Goal: Task Accomplishment & Management: Manage account settings

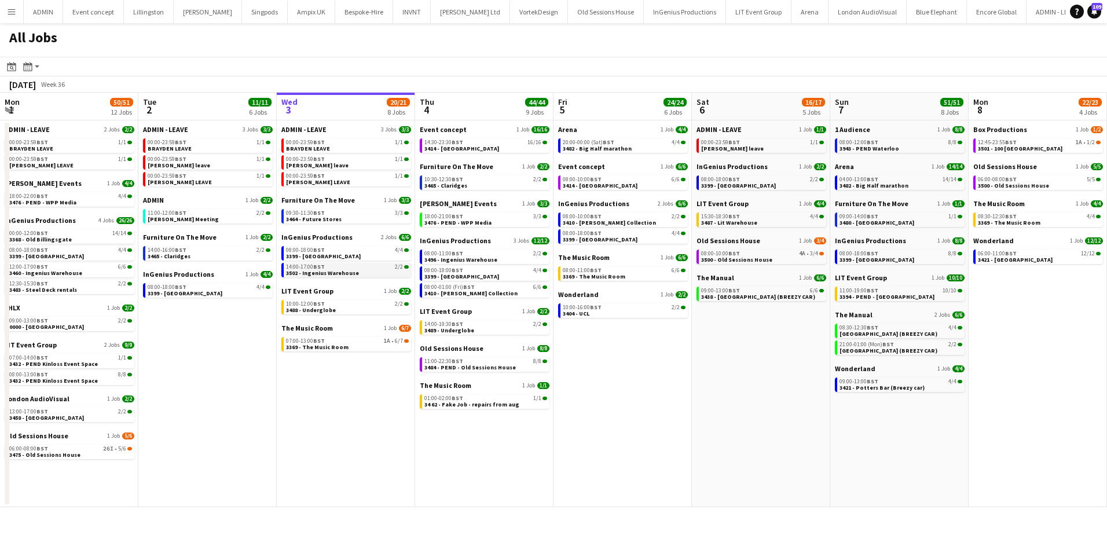
scroll to position [0, 317]
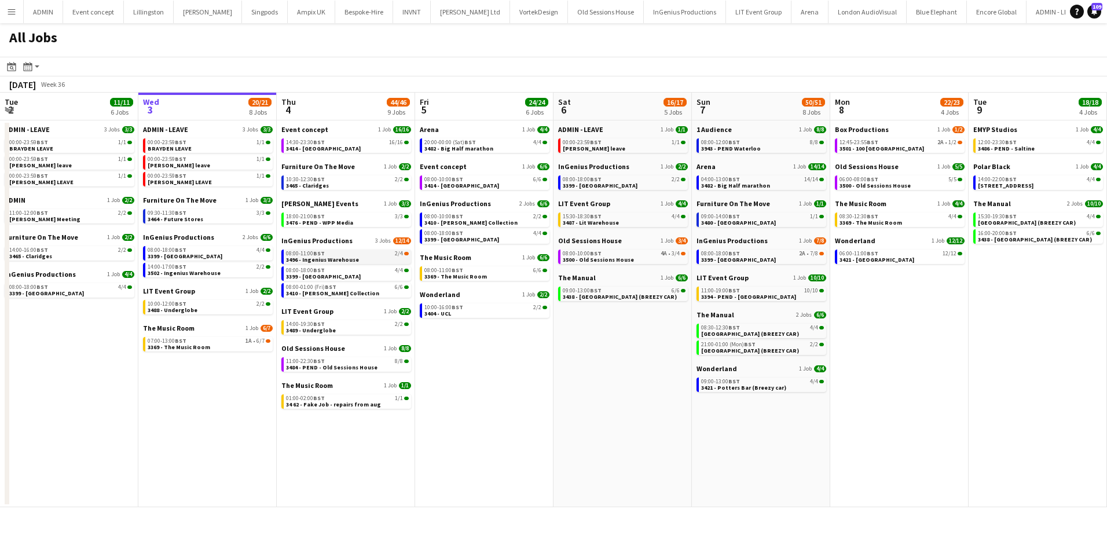
click at [350, 258] on span "3496 - Ingenius Warehouse" at bounding box center [322, 260] width 73 height 8
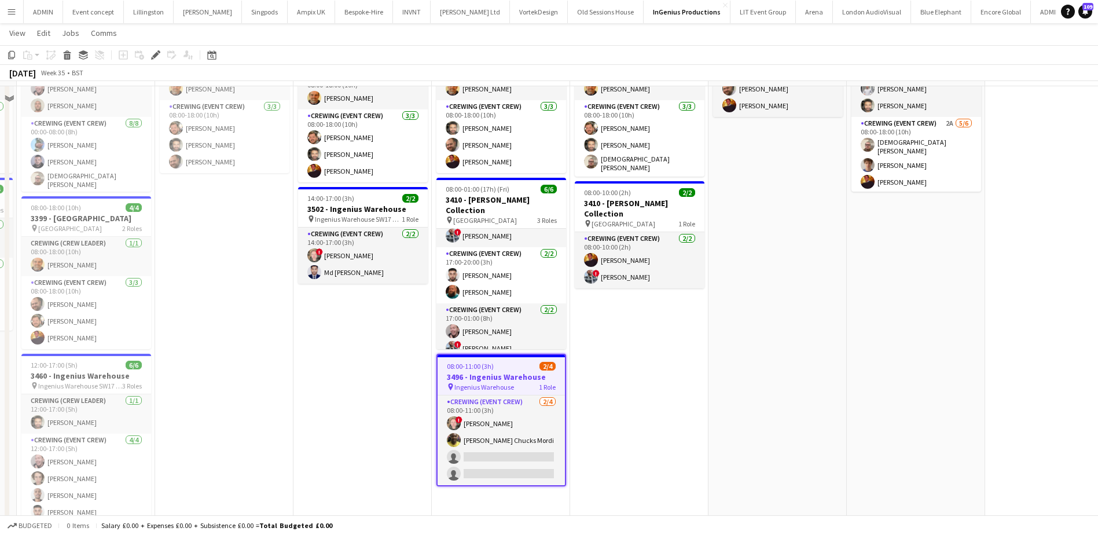
scroll to position [174, 0]
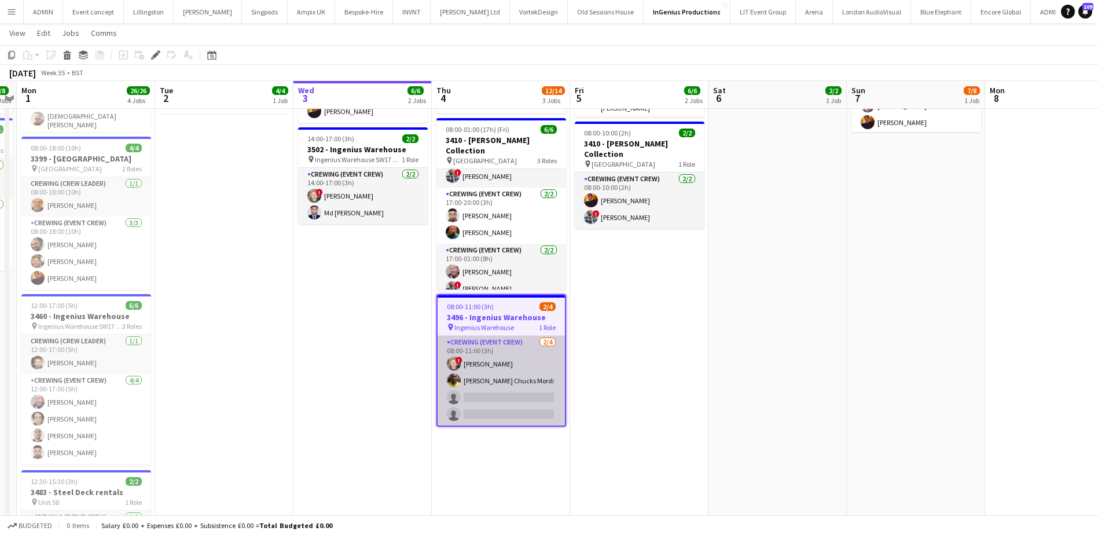
click at [528, 402] on app-card-role "Crewing (Event Crew) 2/4 08:00-11:00 (3h) ! Calum Ward Alphonsus Chucks Mordi s…" at bounding box center [501, 381] width 127 height 90
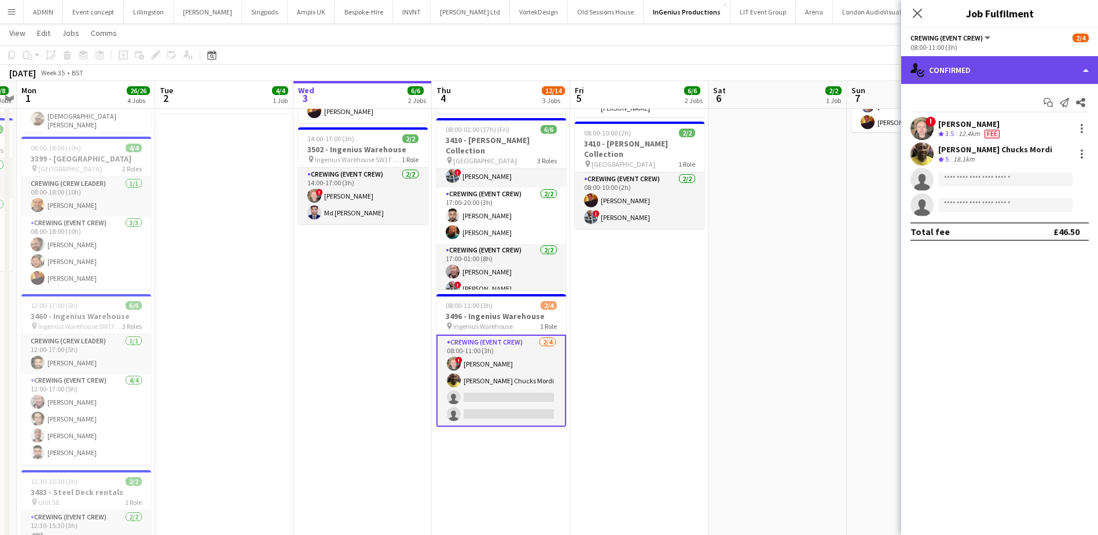
click at [1023, 72] on div "single-neutral-actions-check-2 Confirmed" at bounding box center [999, 70] width 197 height 28
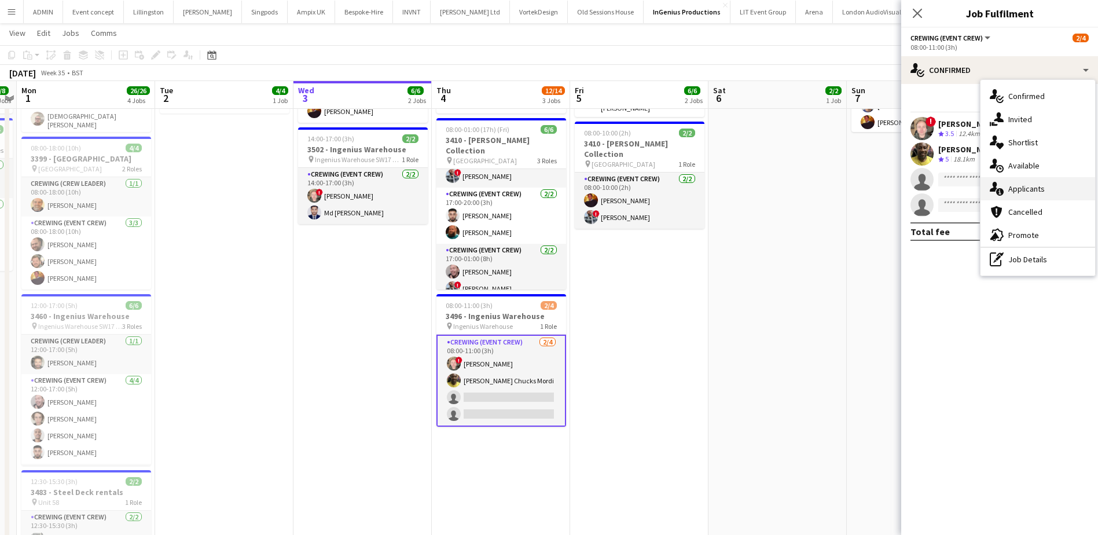
click at [1046, 189] on div "single-neutral-actions-information Applicants" at bounding box center [1037, 188] width 115 height 23
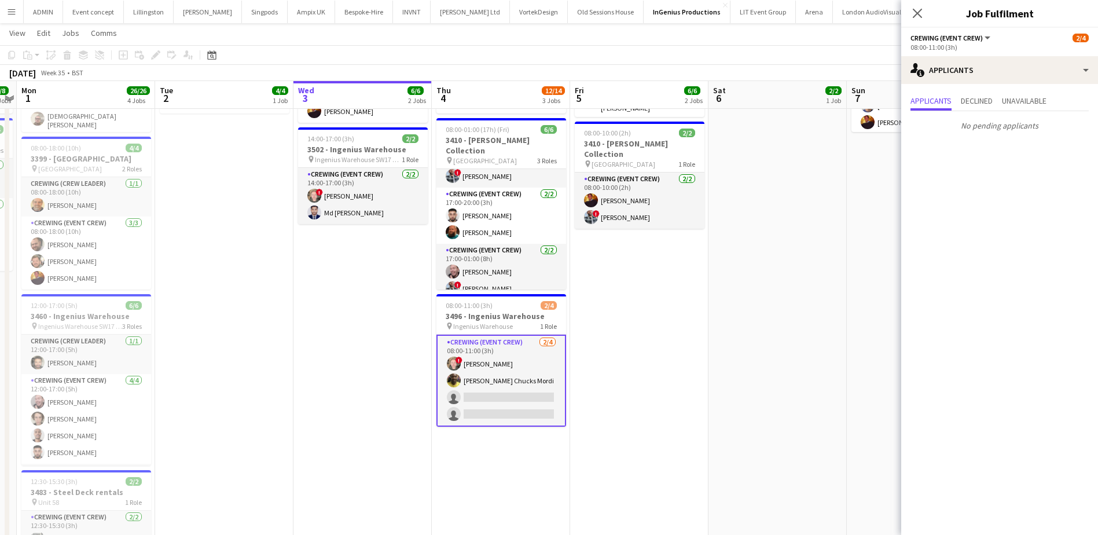
click at [794, 271] on app-date-cell "08:00-18:00 (10h) 2/2 3399 - King's Observatory pin Richmond 1 Role Crewing (Ev…" at bounding box center [777, 284] width 138 height 656
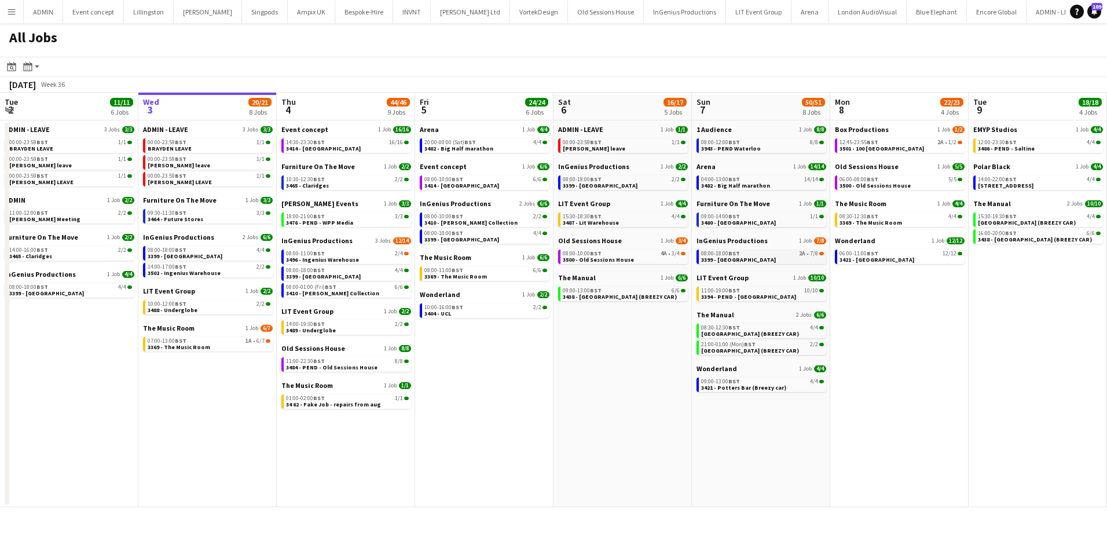
click at [767, 257] on link "08:00-18:00 BST 2A • 7/8 3399 - King's Observatory" at bounding box center [762, 255] width 123 height 13
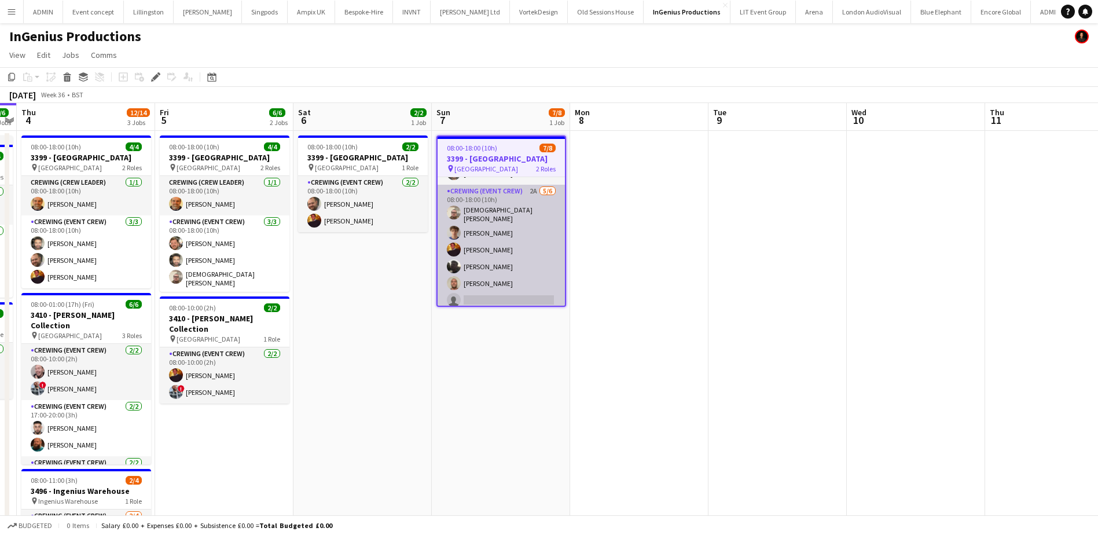
scroll to position [51, 0]
click at [531, 285] on app-card-role "Crewing (Event Crew) 2A [DATE] 08:00-18:00 (10h) [PERSON_NAME] [PERSON_NAME] [P…" at bounding box center [501, 245] width 127 height 127
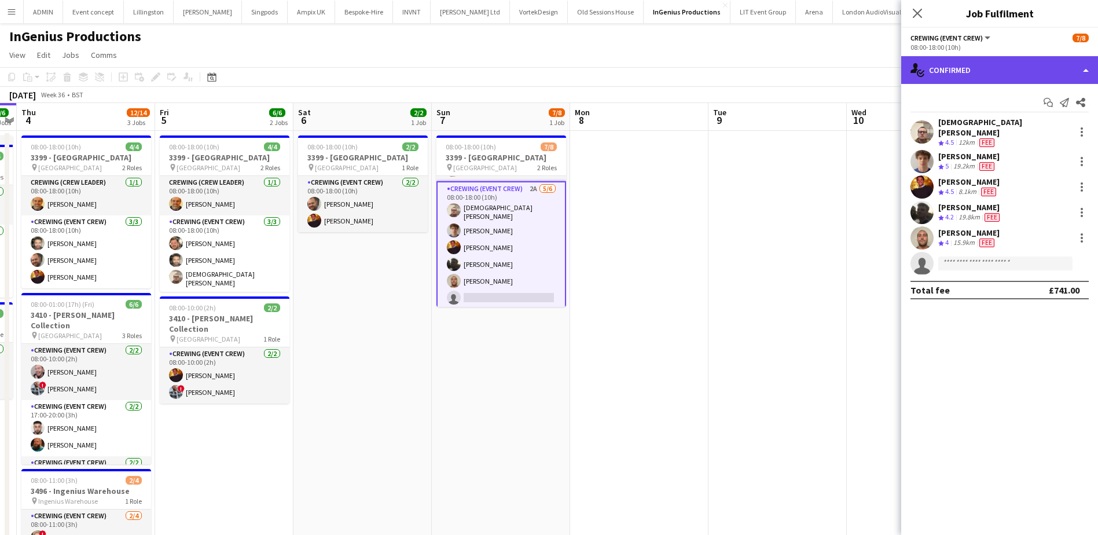
click at [1016, 65] on div "single-neutral-actions-check-2 Confirmed" at bounding box center [999, 70] width 197 height 28
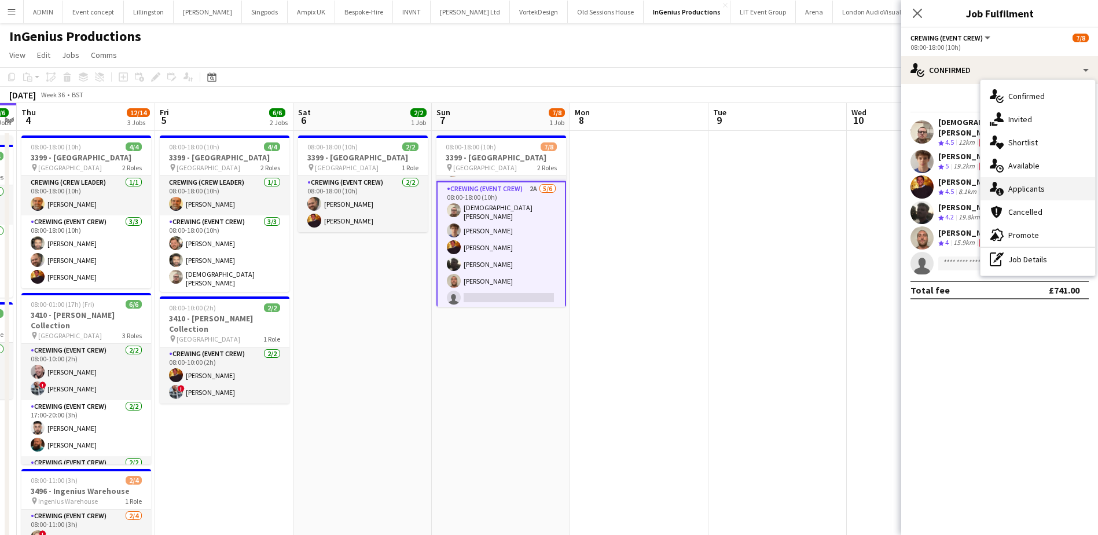
click at [1048, 192] on div "single-neutral-actions-information Applicants" at bounding box center [1037, 188] width 115 height 23
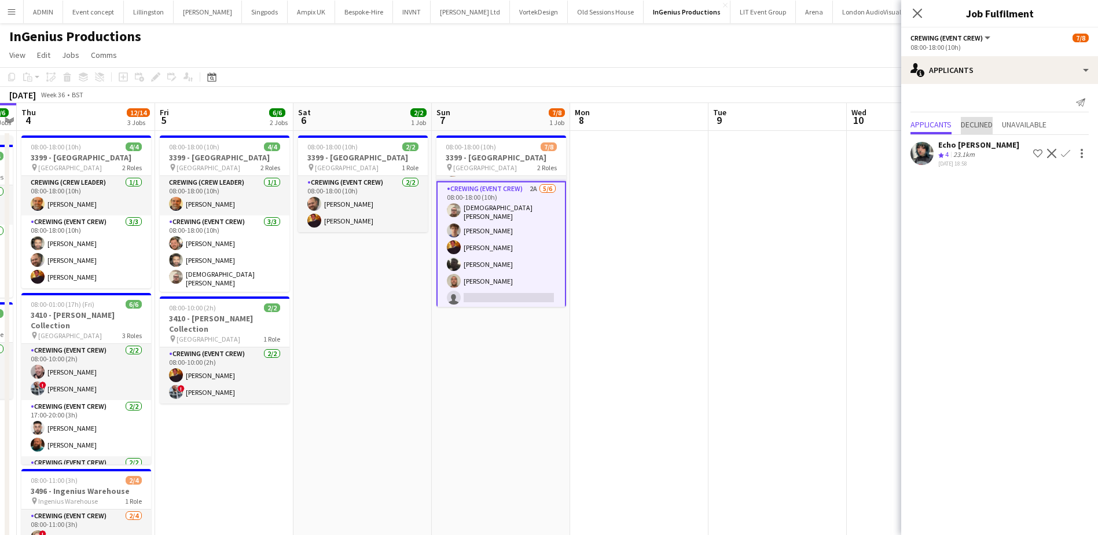
click at [979, 127] on span "Declined" at bounding box center [977, 124] width 32 height 8
click at [924, 101] on span "Applicants" at bounding box center [930, 101] width 41 height 8
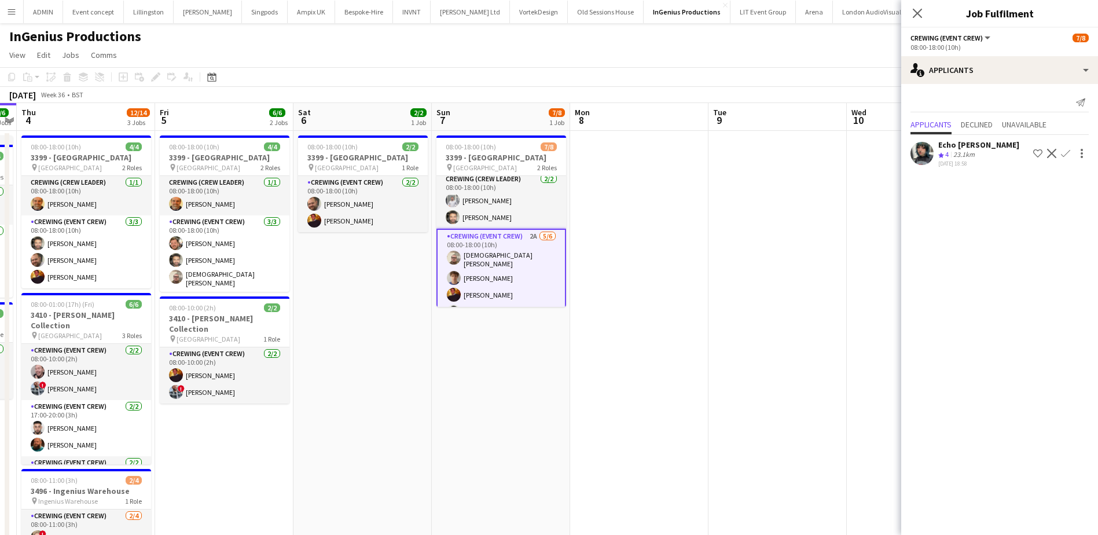
scroll to position [0, 0]
click at [729, 246] on app-date-cell at bounding box center [777, 459] width 138 height 656
